Goal: Task Accomplishment & Management: Complete application form

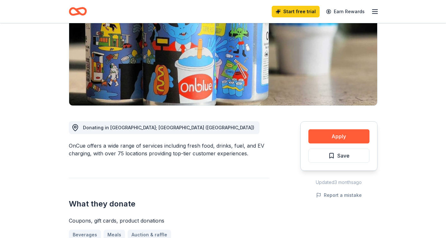
scroll to position [90, 0]
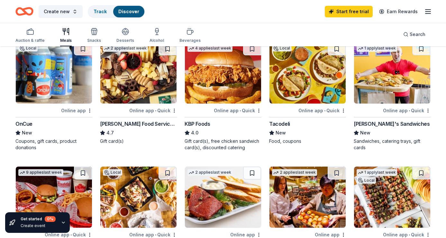
scroll to position [58, 0]
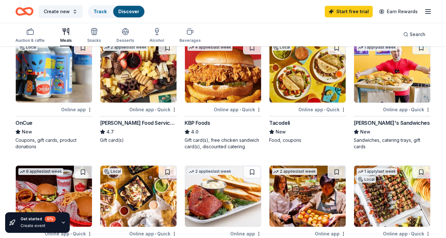
click at [141, 75] on img at bounding box center [138, 71] width 76 height 61
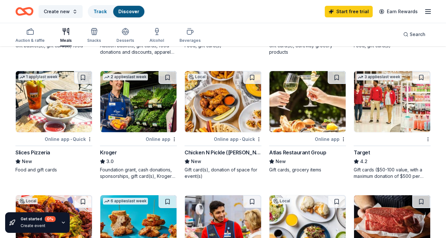
scroll to position [278, 0]
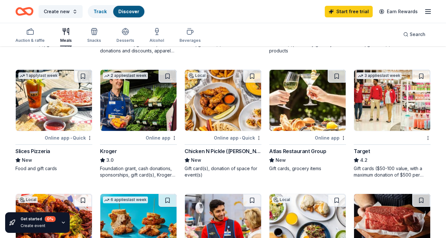
click at [369, 119] on img at bounding box center [392, 100] width 76 height 61
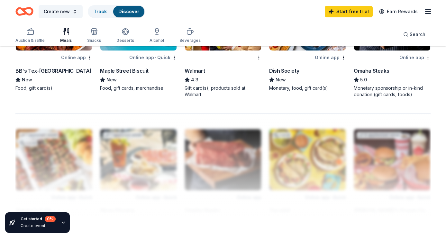
scroll to position [409, 0]
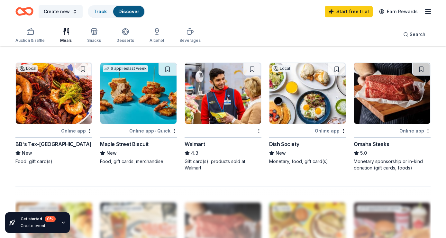
click at [224, 110] on img at bounding box center [223, 93] width 76 height 61
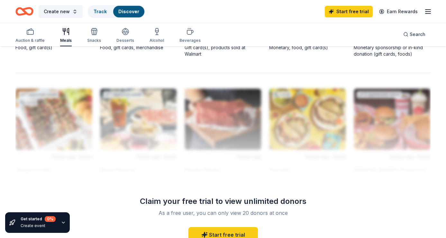
scroll to position [526, 0]
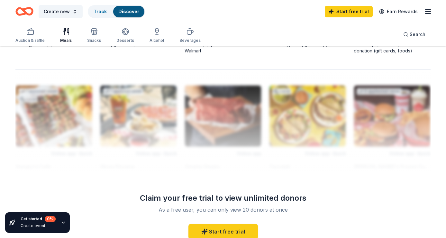
click at [57, 131] on div at bounding box center [222, 120] width 415 height 103
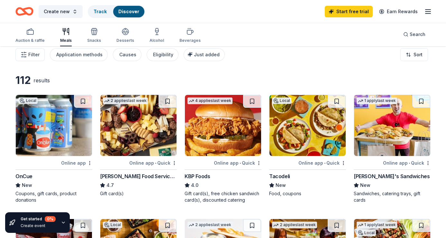
scroll to position [0, 0]
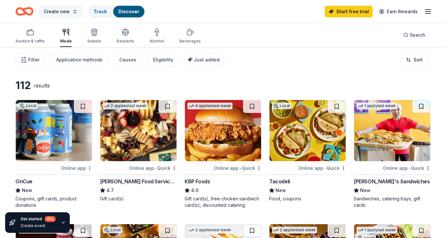
click at [75, 10] on button "Create new" at bounding box center [61, 11] width 44 height 13
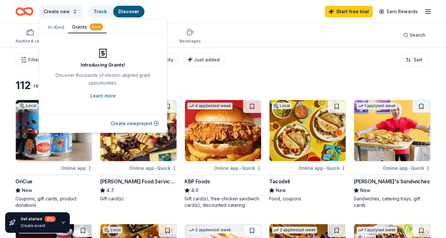
click at [75, 25] on button "Grants New" at bounding box center [87, 27] width 39 height 12
click at [58, 27] on button "In-Kind" at bounding box center [56, 27] width 24 height 12
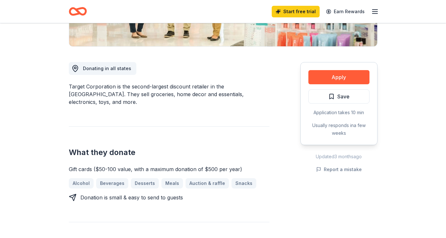
scroll to position [151, 0]
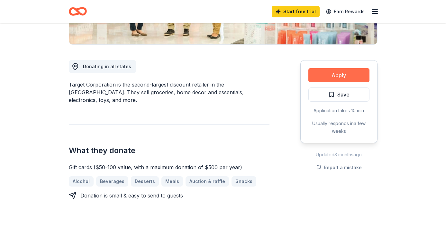
click at [328, 74] on button "Apply" at bounding box center [338, 75] width 61 height 14
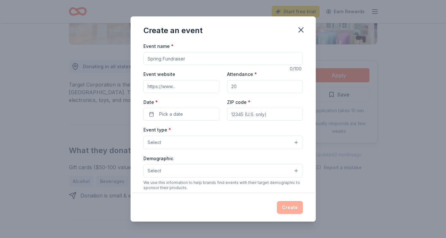
click at [222, 57] on input "Event name *" at bounding box center [222, 58] width 159 height 13
click at [298, 30] on icon "button" at bounding box center [300, 29] width 9 height 9
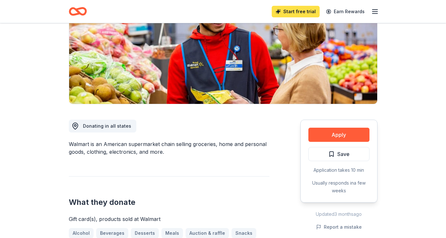
scroll to position [76, 0]
